Goal: Task Accomplishment & Management: Manage account settings

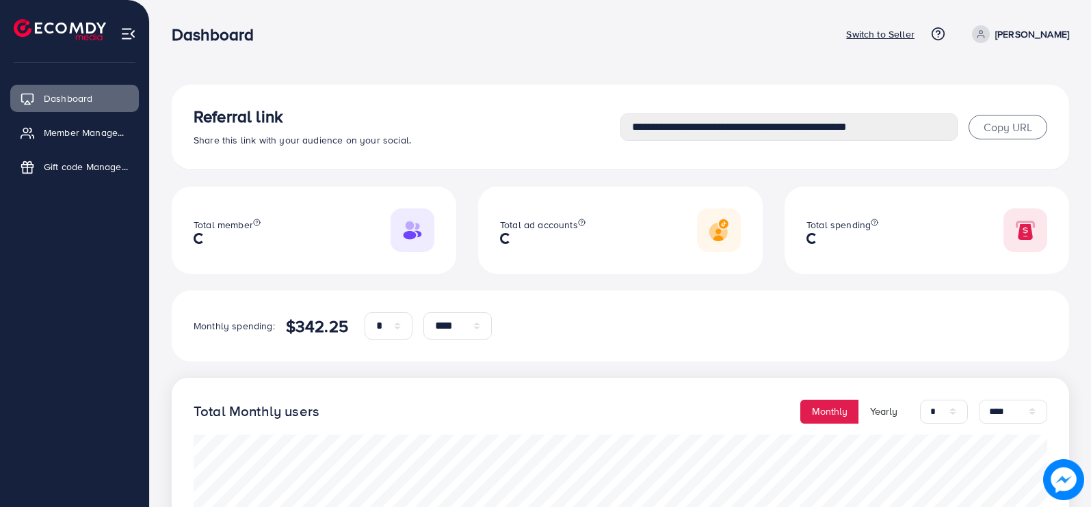
select select "*"
select select "****"
select select "*"
select select "****"
click at [997, 123] on span "Copy URL" at bounding box center [1008, 127] width 49 height 15
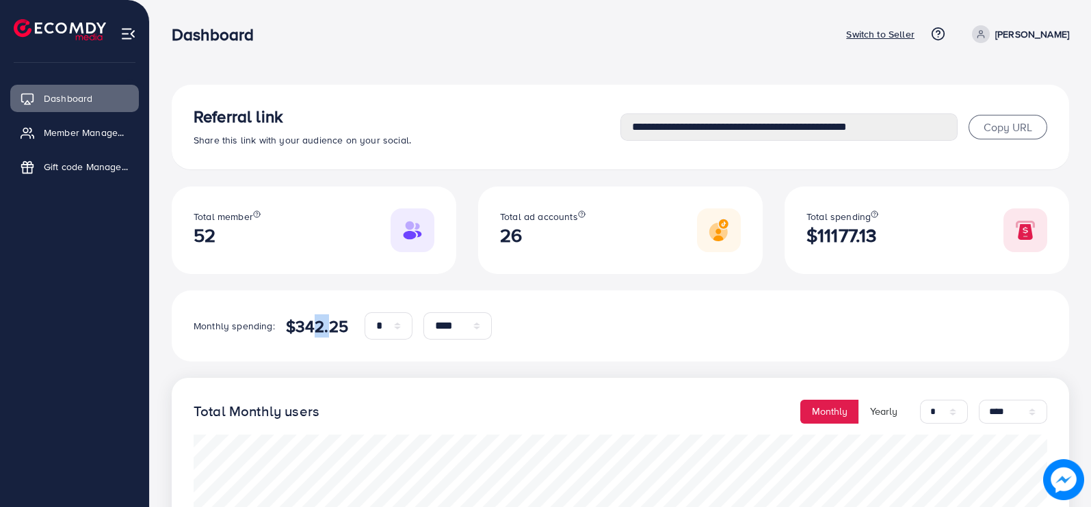
drag, startPoint x: 304, startPoint y: 323, endPoint x: 318, endPoint y: 325, distance: 13.8
click at [318, 325] on h4 "$342.25" at bounding box center [317, 327] width 62 height 20
drag, startPoint x: 294, startPoint y: 328, endPoint x: 343, endPoint y: 328, distance: 48.6
click at [343, 328] on h4 "$342.25" at bounding box center [317, 327] width 62 height 20
click at [303, 317] on h4 "$342.25" at bounding box center [317, 327] width 62 height 20
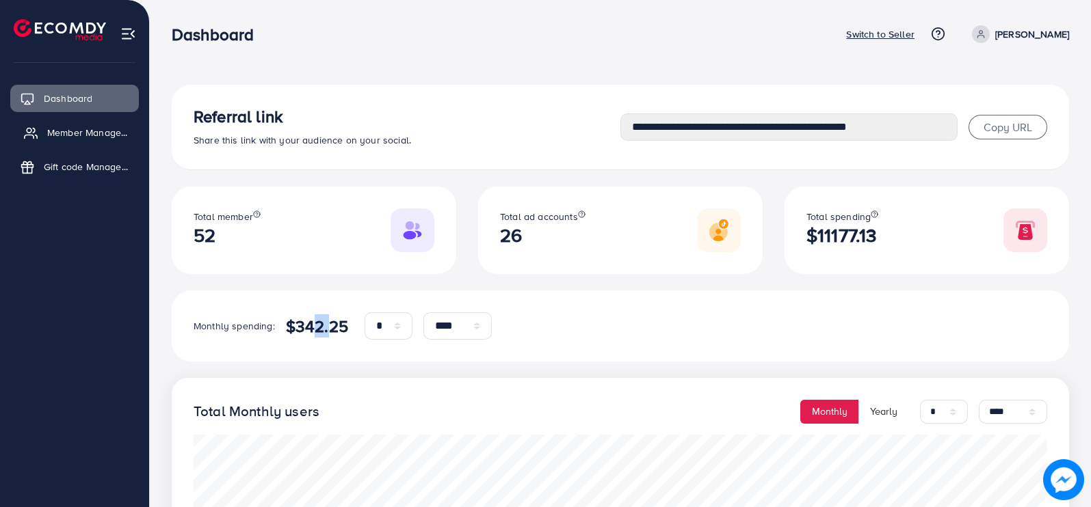
click at [106, 126] on span "Member Management" at bounding box center [89, 133] width 85 height 14
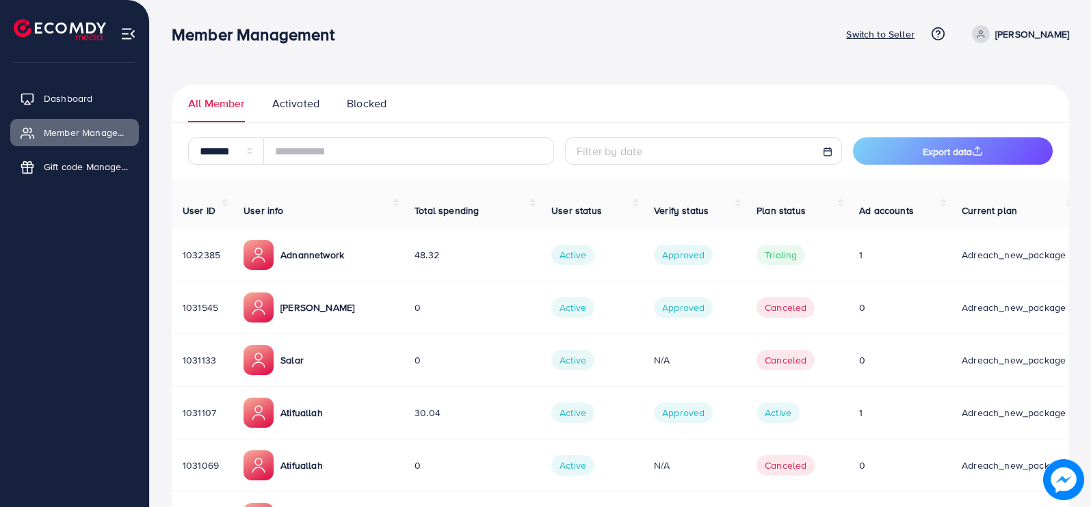
click at [294, 114] on link "Activated" at bounding box center [295, 109] width 47 height 27
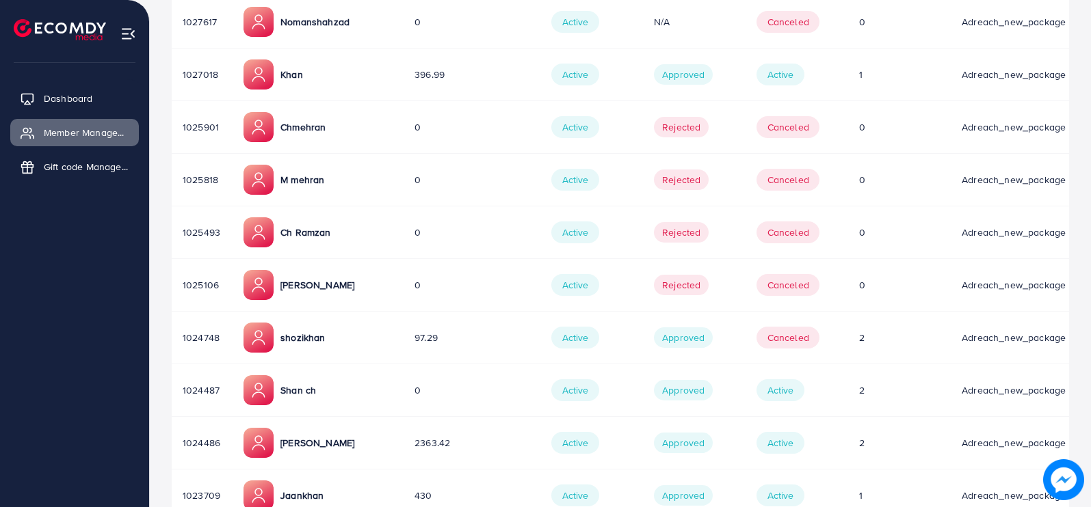
scroll to position [845, 0]
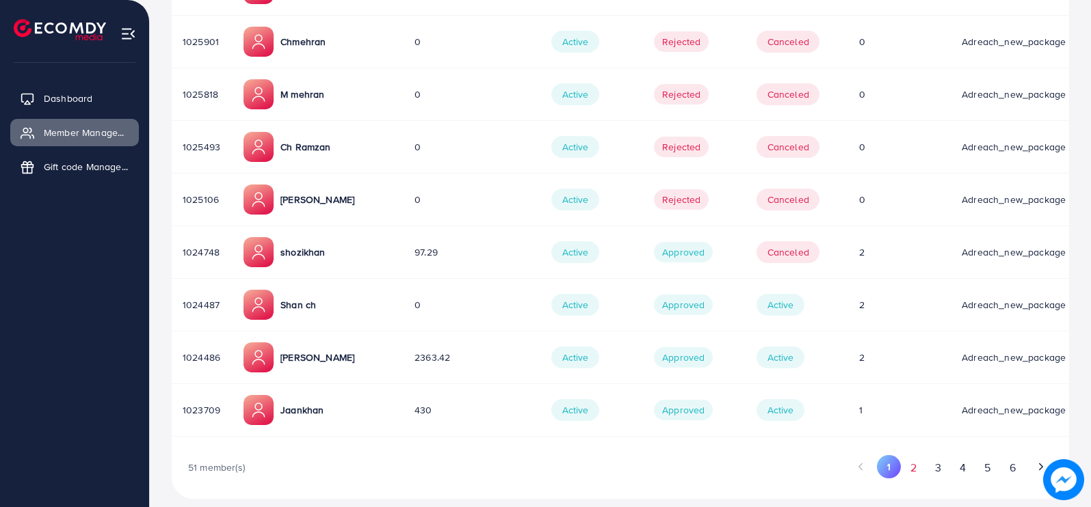
click at [916, 456] on button "2" at bounding box center [913, 468] width 25 height 25
click at [908, 456] on button "2" at bounding box center [913, 467] width 24 height 23
click at [936, 456] on button "3" at bounding box center [937, 468] width 25 height 25
click at [1040, 461] on icon "Go to next page" at bounding box center [1041, 467] width 12 height 12
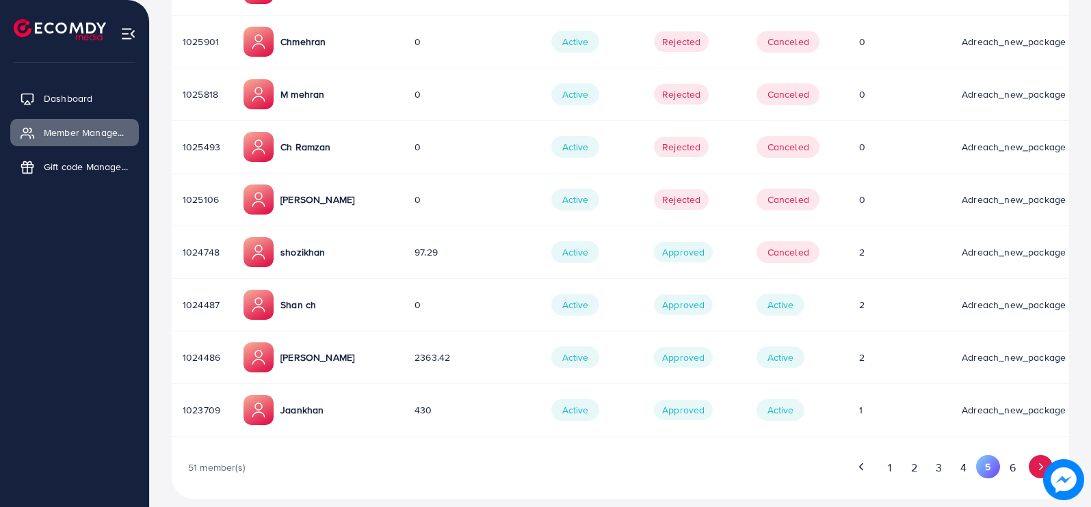
click at [1040, 461] on icon "Go to next page" at bounding box center [1041, 467] width 12 height 12
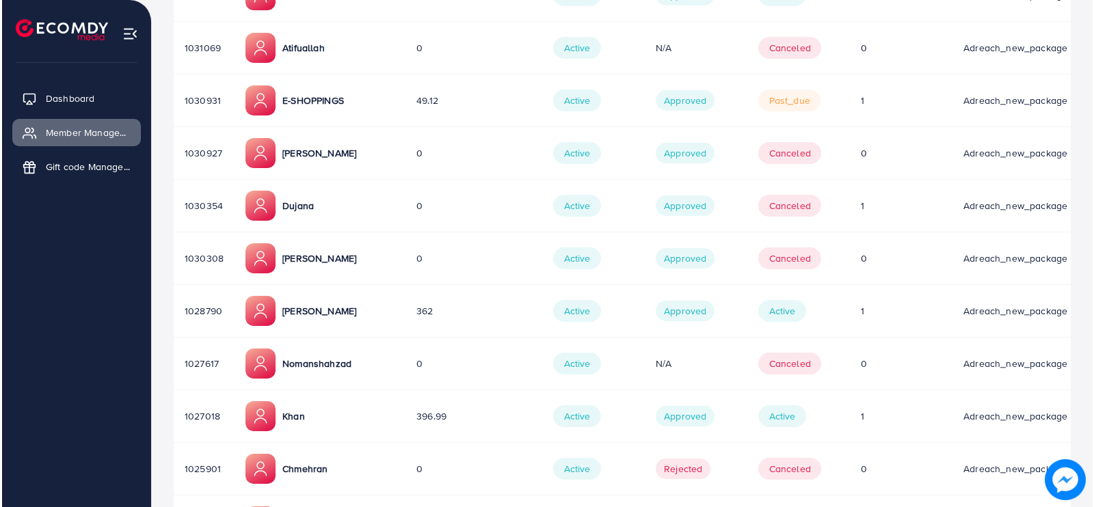
scroll to position [0, 0]
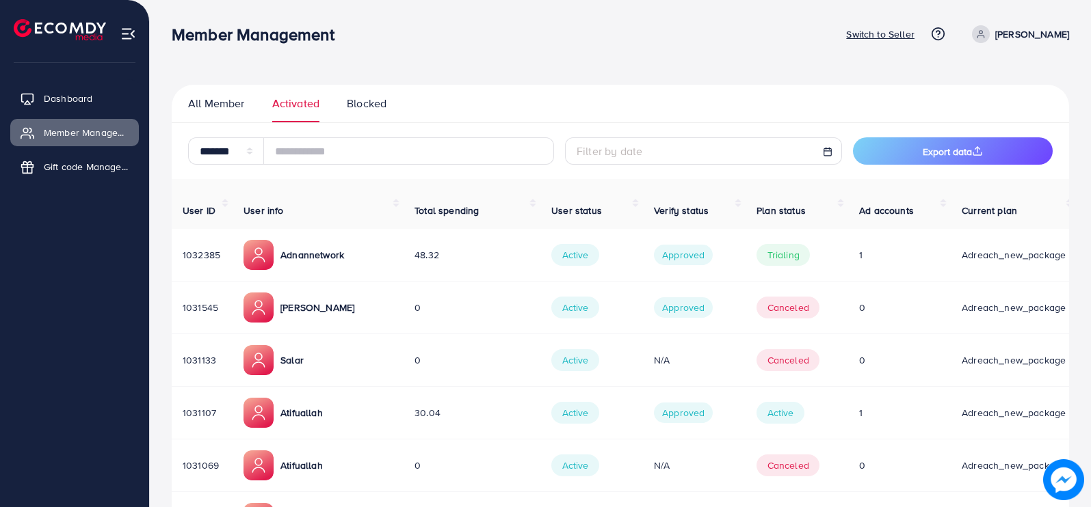
click at [218, 96] on span "All Member" at bounding box center [216, 104] width 57 height 16
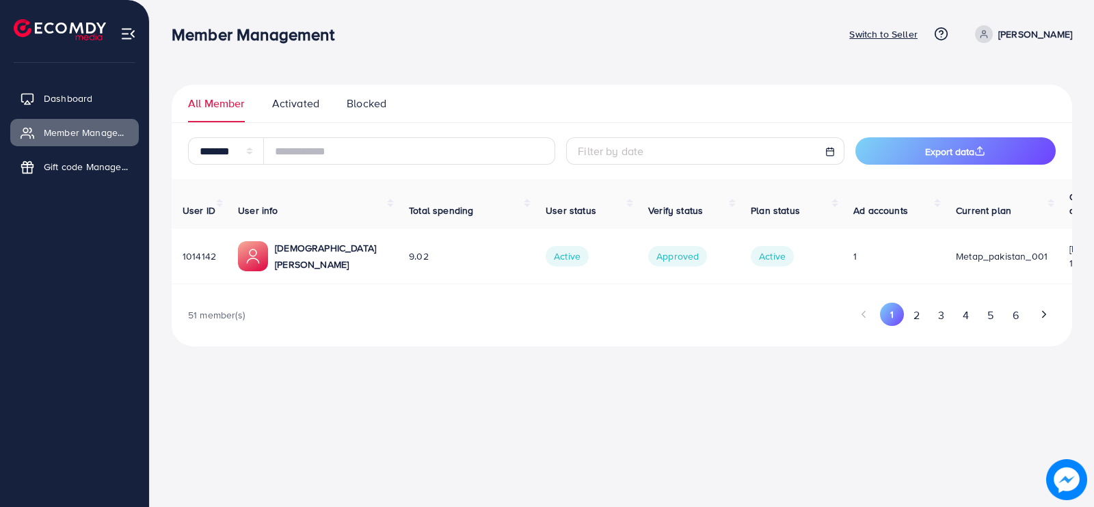
click at [284, 107] on span "Activated" at bounding box center [295, 104] width 47 height 16
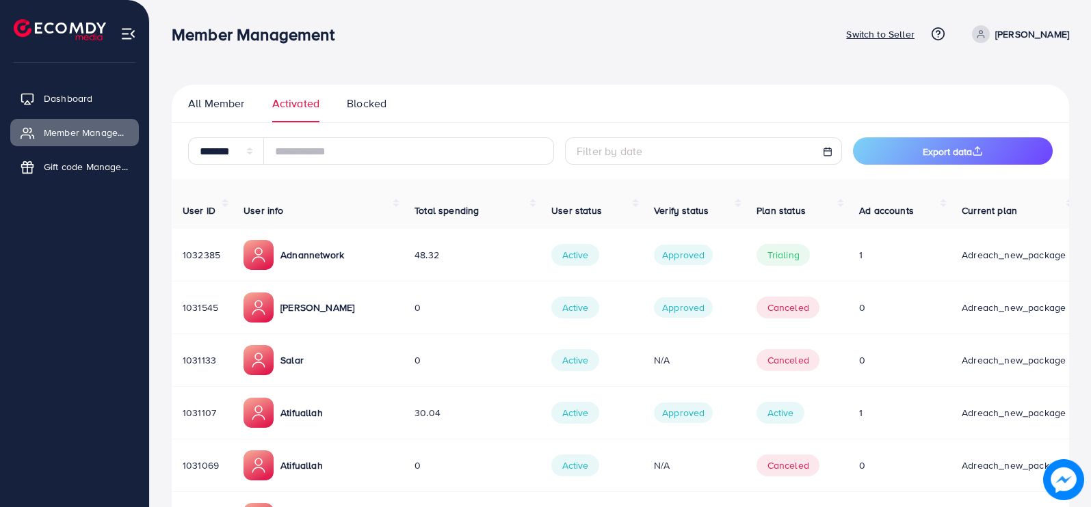
click at [219, 96] on span "All Member" at bounding box center [216, 104] width 57 height 16
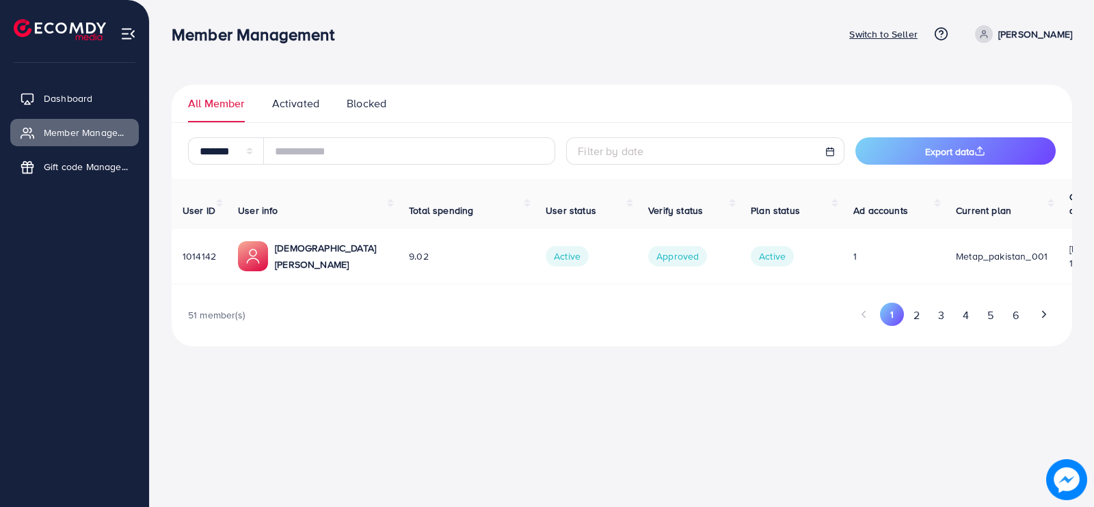
click at [350, 96] on span "Blocked" at bounding box center [367, 104] width 40 height 16
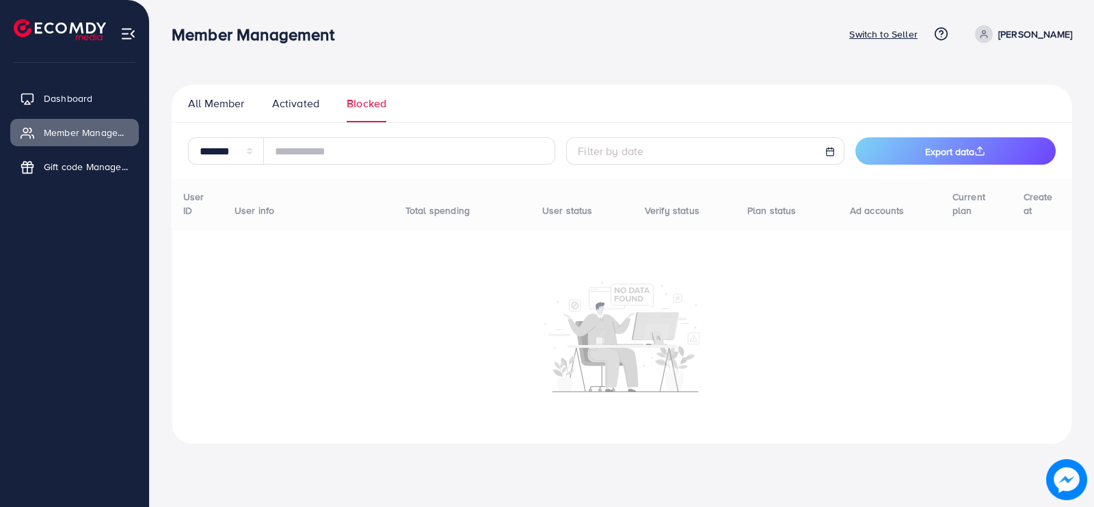
click at [268, 90] on ul "All Member Activated Blocked" at bounding box center [622, 104] width 901 height 38
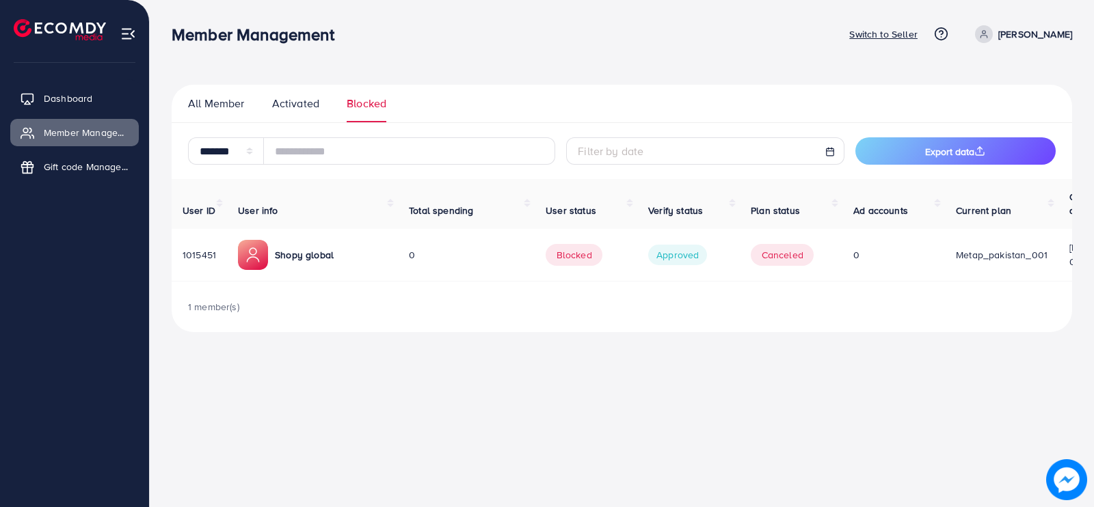
click at [305, 103] on span "Activated" at bounding box center [295, 104] width 47 height 16
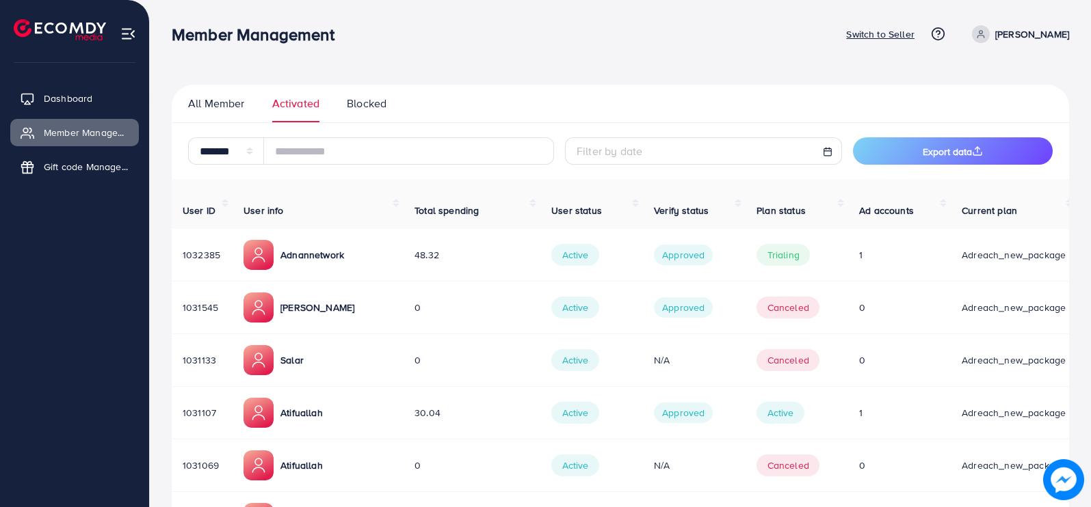
click at [229, 107] on span "All Member" at bounding box center [216, 104] width 57 height 16
